Goal: Transaction & Acquisition: Obtain resource

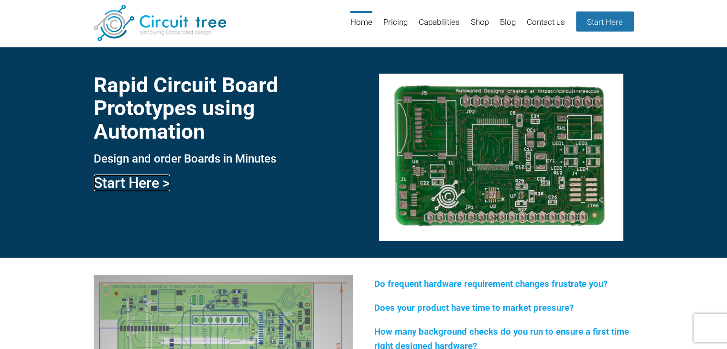
click at [137, 184] on link "Start Here >" at bounding box center [132, 182] width 76 height 17
click at [388, 27] on link "Pricing" at bounding box center [395, 26] width 24 height 31
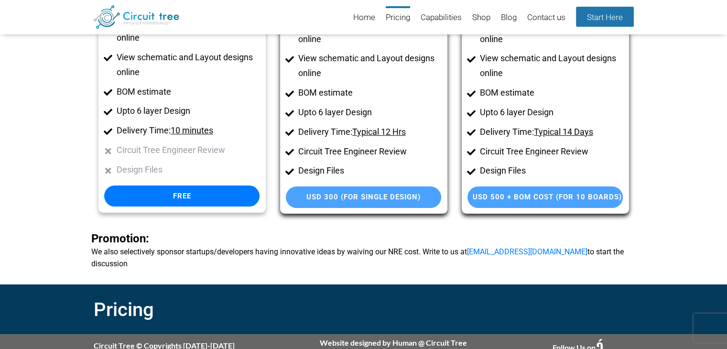
scroll to position [128, 0]
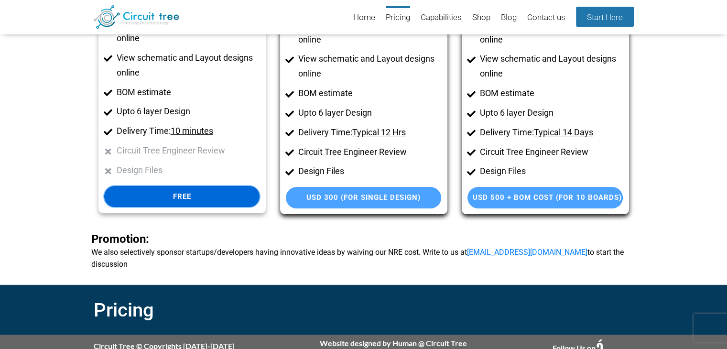
click at [190, 192] on link "Free" at bounding box center [181, 196] width 155 height 21
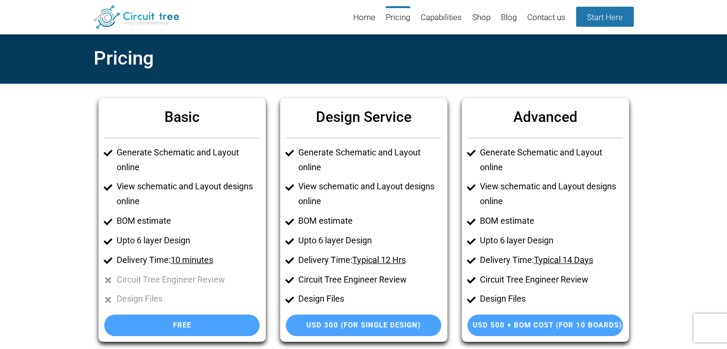
scroll to position [0, 0]
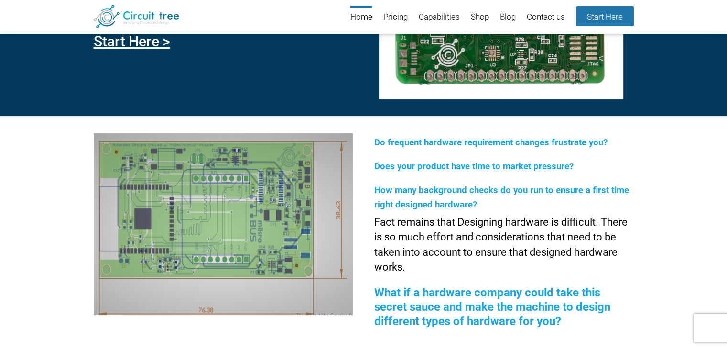
scroll to position [35, 0]
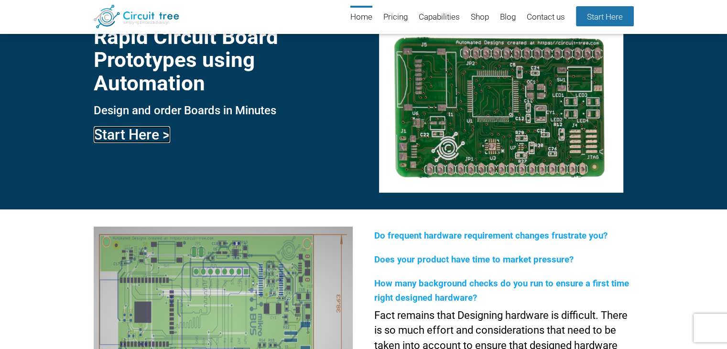
click at [147, 134] on link "Start Here >" at bounding box center [132, 134] width 76 height 17
